Goal: Find specific page/section: Find specific page/section

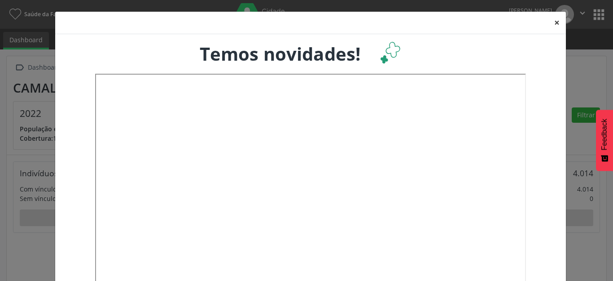
click at [551, 23] on button "×" at bounding box center [557, 23] width 18 height 22
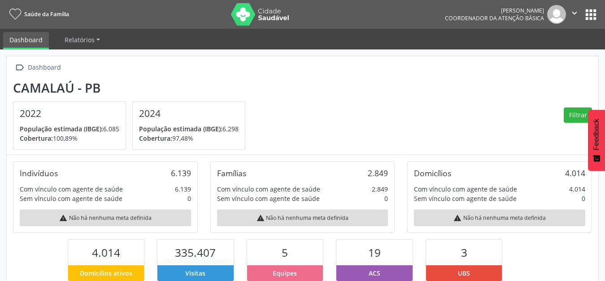
scroll to position [149, 197]
click at [585, 13] on button "apps" at bounding box center [591, 15] width 16 height 16
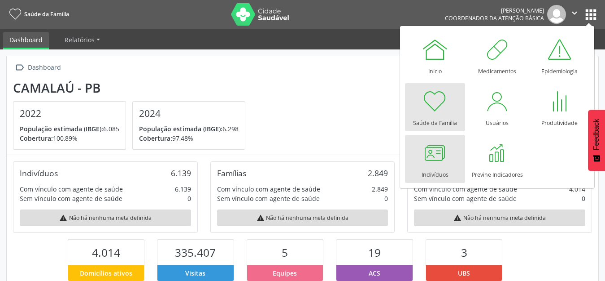
click at [435, 176] on div "Indivíduos" at bounding box center [435, 172] width 27 height 12
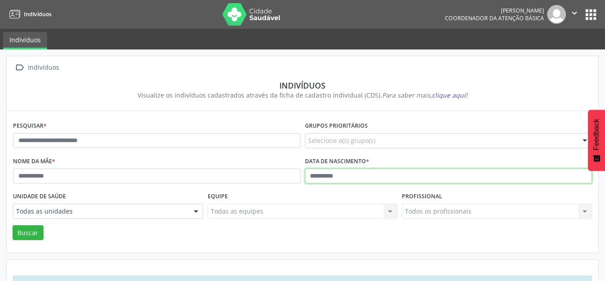
click at [319, 172] on input "text" at bounding box center [449, 175] width 288 height 15
type input "**********"
click at [13, 225] on button "Buscar" at bounding box center [28, 232] width 31 height 15
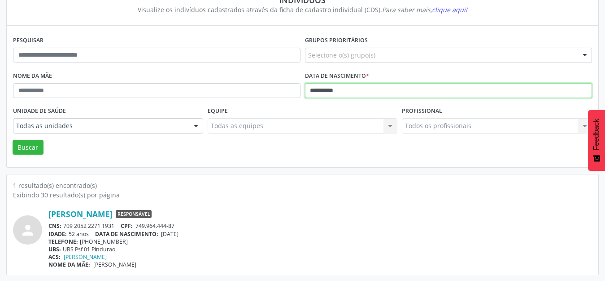
scroll to position [86, 0]
